Goal: Task Accomplishment & Management: Manage account settings

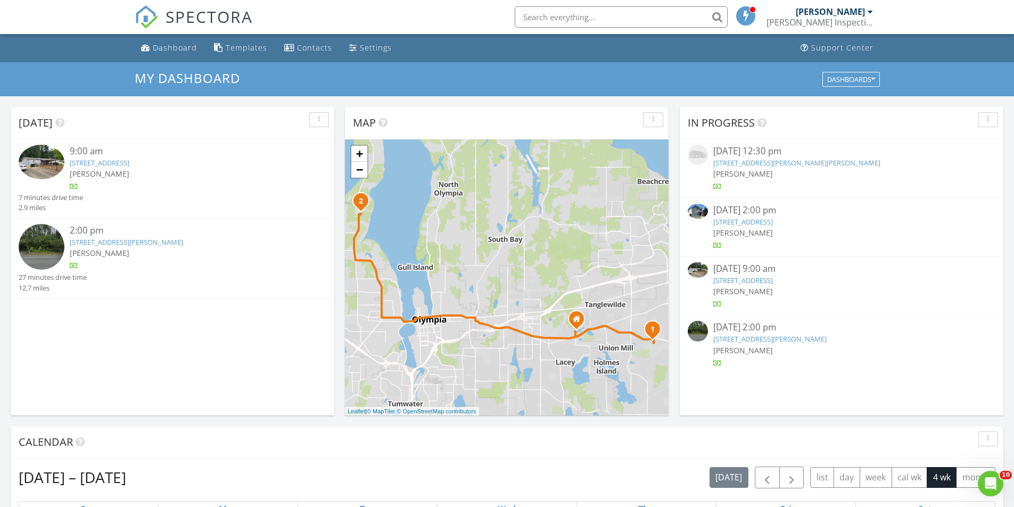
click at [773, 221] on link "153 Veranda Ln SE, Olympia, WA 98513" at bounding box center [743, 222] width 60 height 10
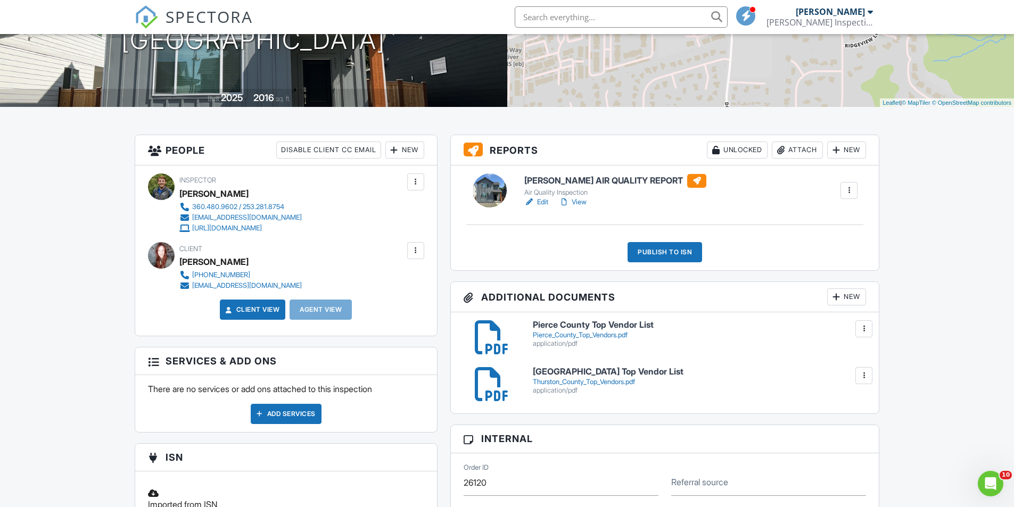
click at [811, 152] on div "Attach" at bounding box center [797, 150] width 51 height 17
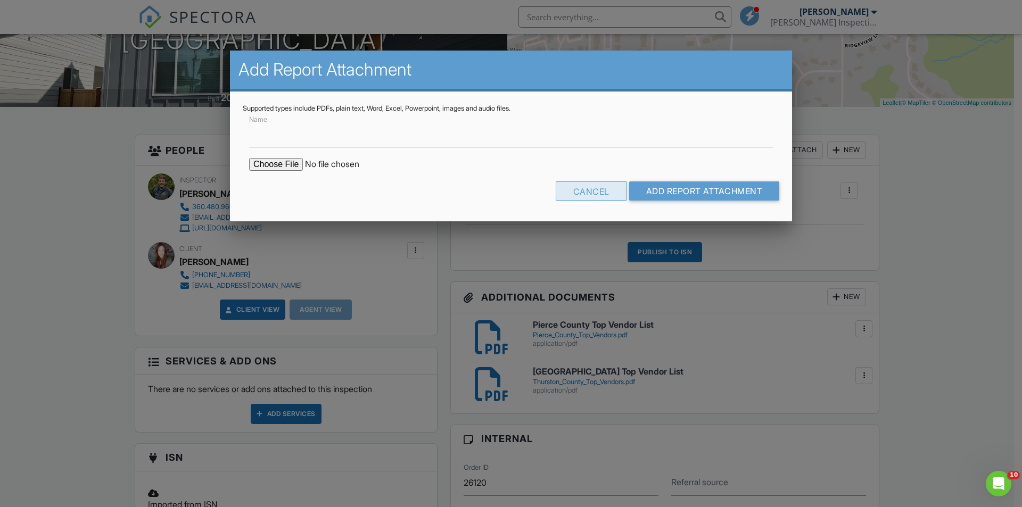
click at [599, 191] on div "Cancel" at bounding box center [591, 190] width 71 height 19
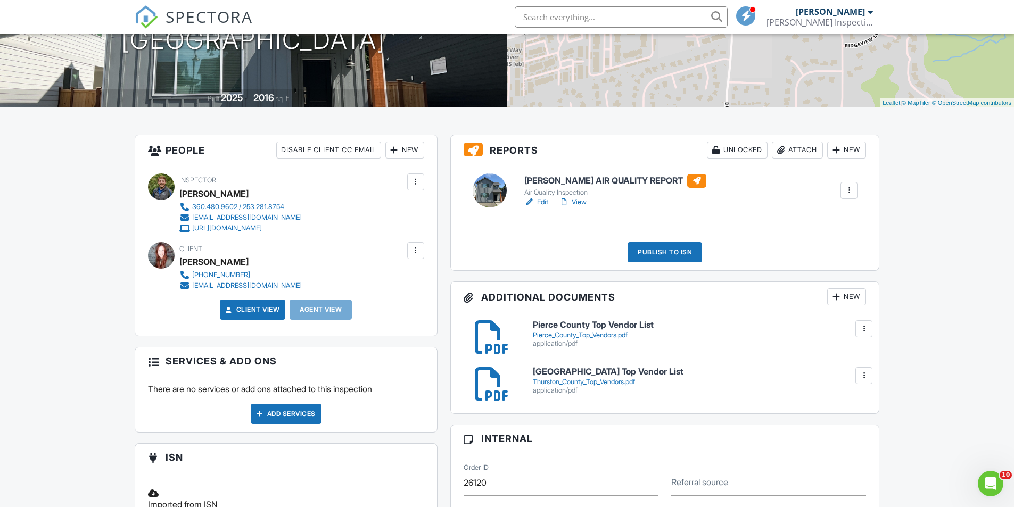
click at [936, 233] on div "Dashboard Templates Contacts Settings Support Center Inspection Details Client …" at bounding box center [507, 479] width 1014 height 1244
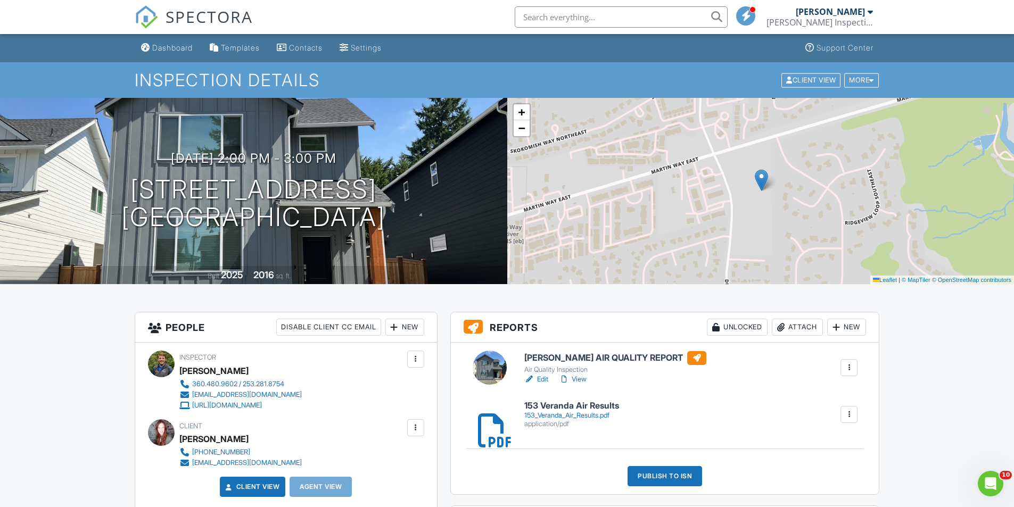
click at [532, 382] on div at bounding box center [529, 379] width 11 height 11
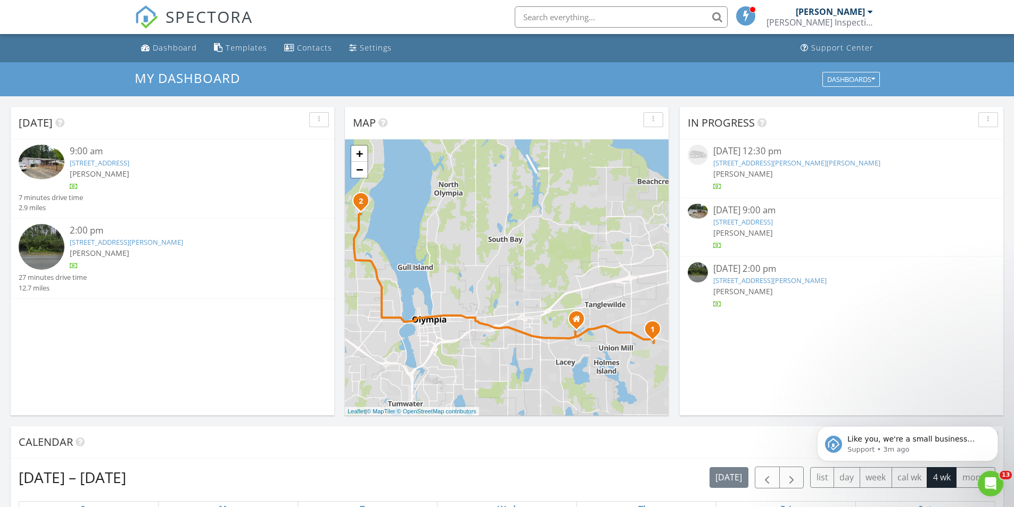
click at [975, 335] on div "In Progress 08/20/25 12:30 pm 2237 Tolmie St, Dupont, WA 98327 Perry Shapiro 08…" at bounding box center [842, 261] width 324 height 309
click at [805, 166] on link "2237 Tolmie St, Dupont, WA 98327" at bounding box center [796, 163] width 167 height 10
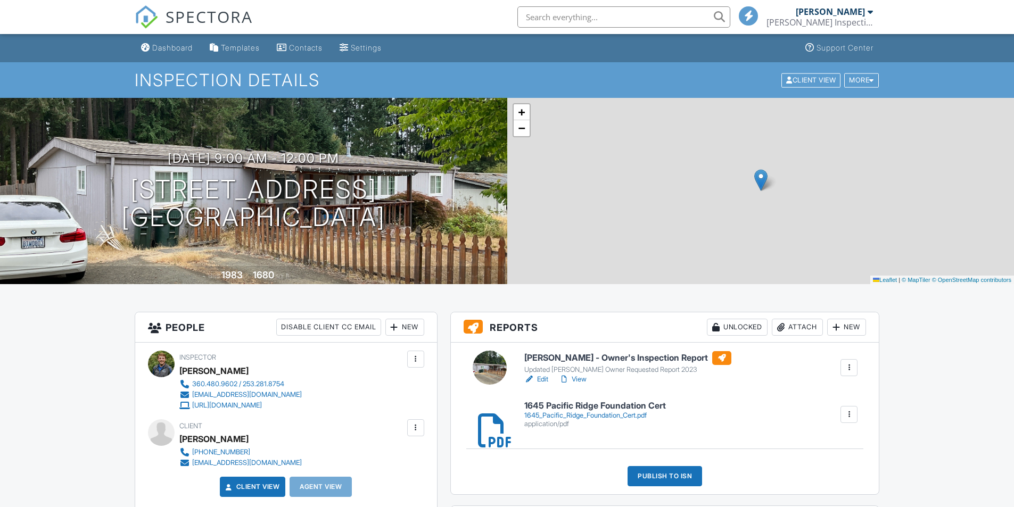
click at [628, 411] on div "1645_Pacific_Ridge_Foundation_Cert.pdf" at bounding box center [595, 415] width 142 height 9
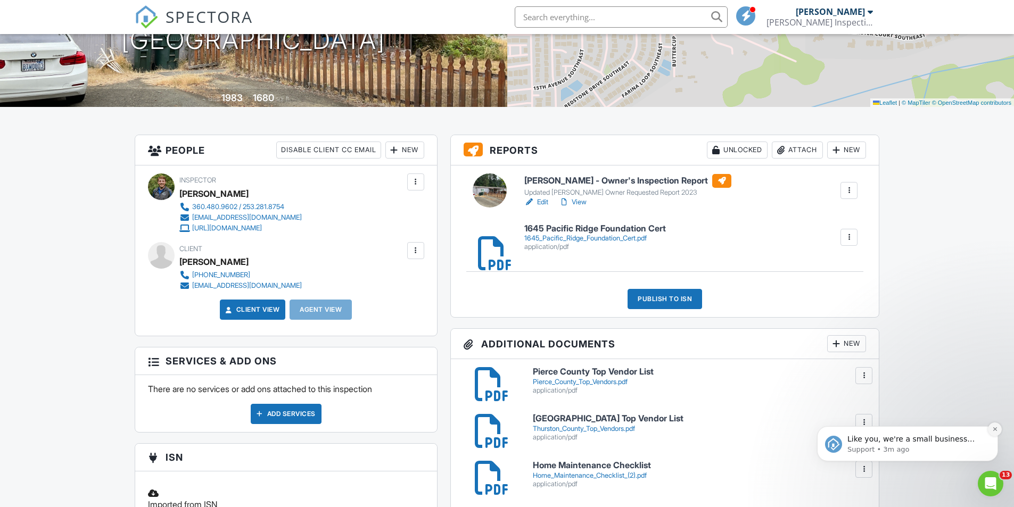
click at [991, 432] on button "Dismiss notification" at bounding box center [995, 430] width 14 height 14
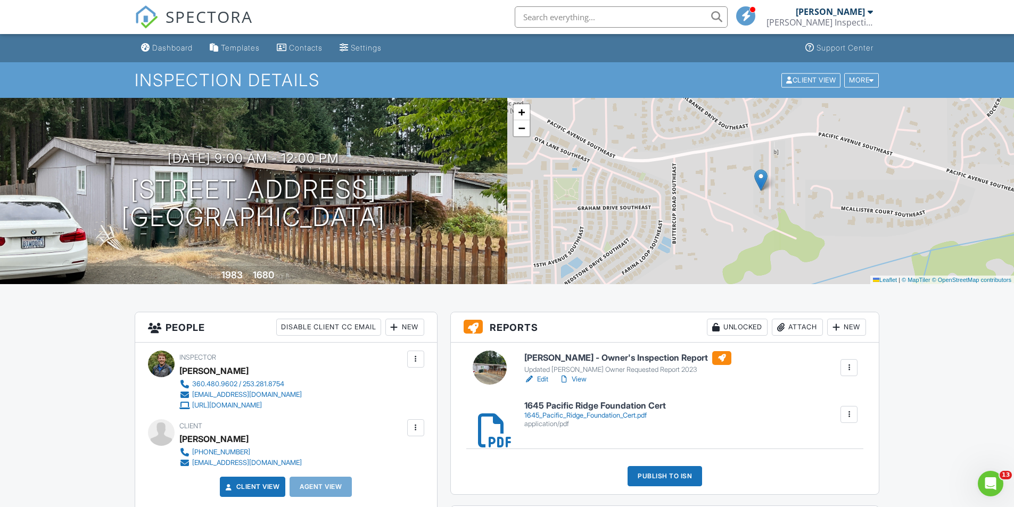
click at [646, 332] on h3 "Reports Unlocked Attach New" at bounding box center [665, 327] width 428 height 30
click at [576, 378] on link "View" at bounding box center [573, 379] width 28 height 11
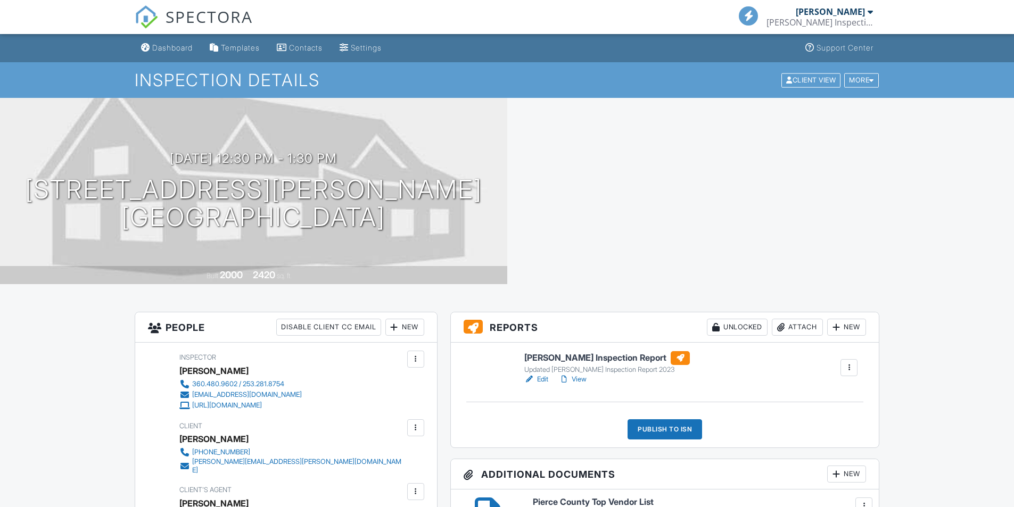
click at [846, 370] on div at bounding box center [849, 367] width 11 height 11
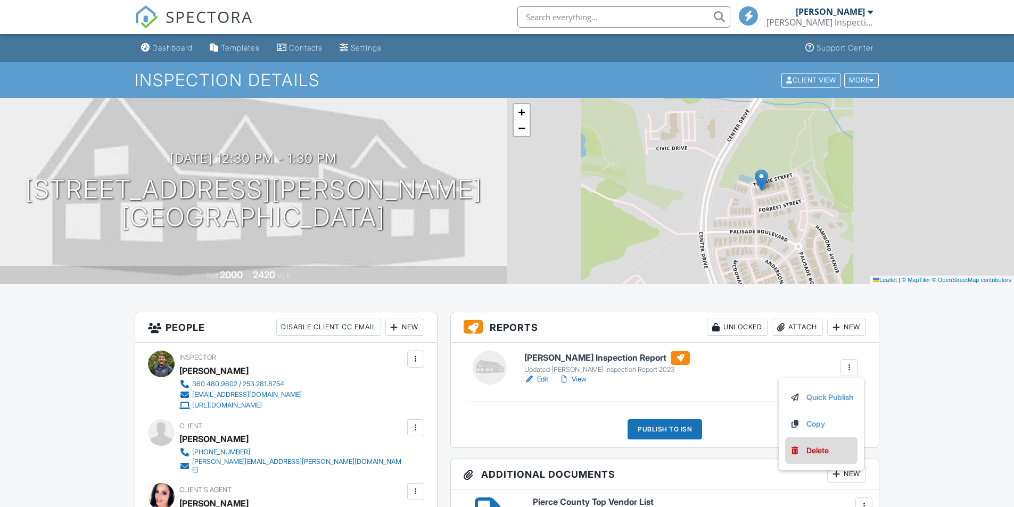
click at [820, 448] on div "Delete" at bounding box center [817, 451] width 22 height 12
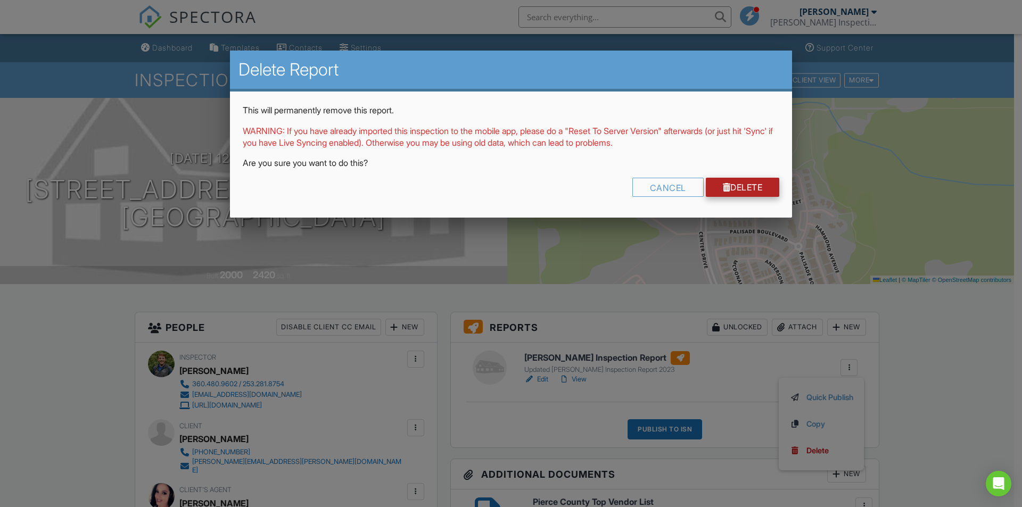
click at [745, 192] on link "Delete" at bounding box center [743, 187] width 74 height 19
